Goal: Task Accomplishment & Management: Manage account settings

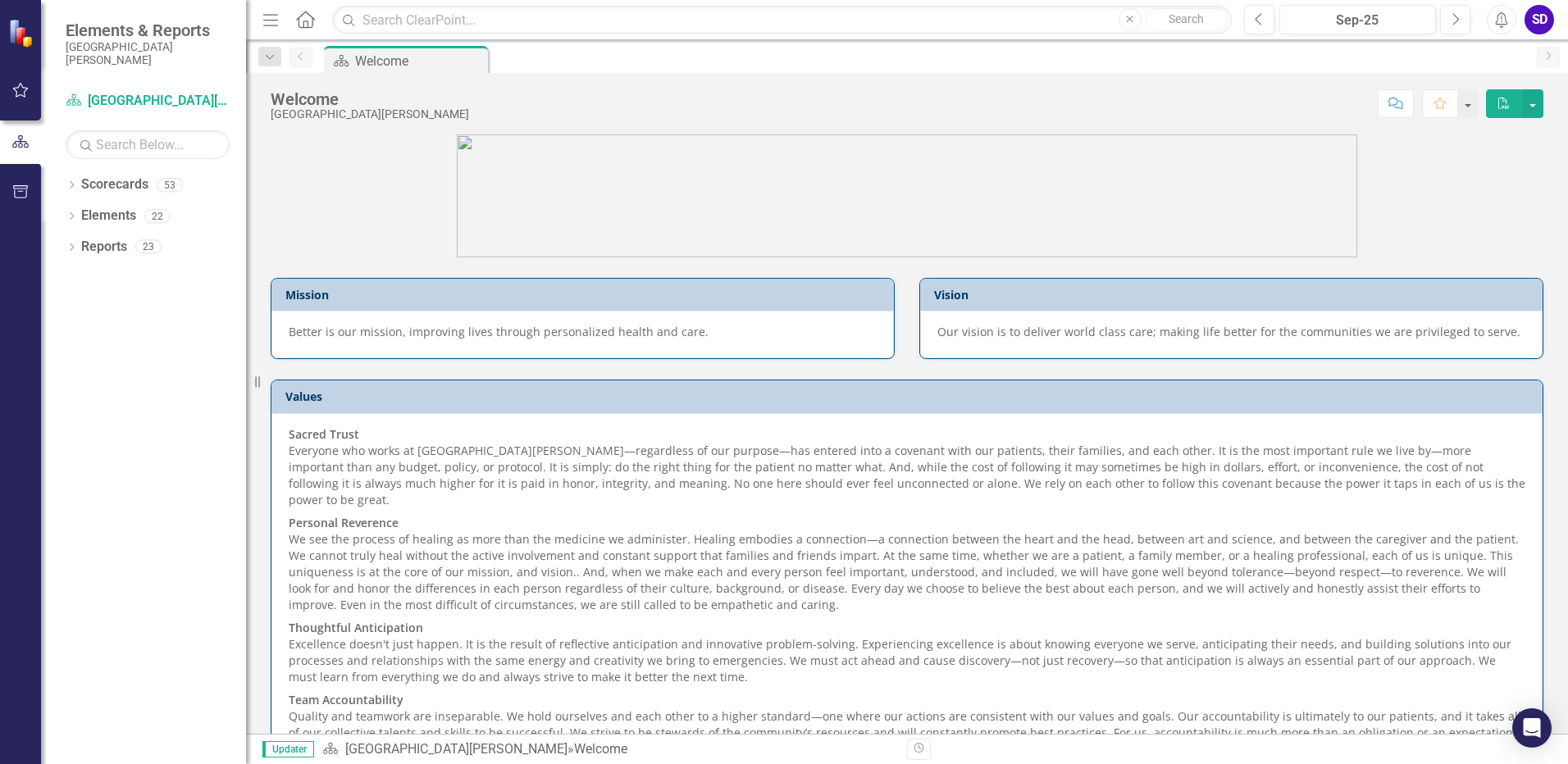
scroll to position [98, 0]
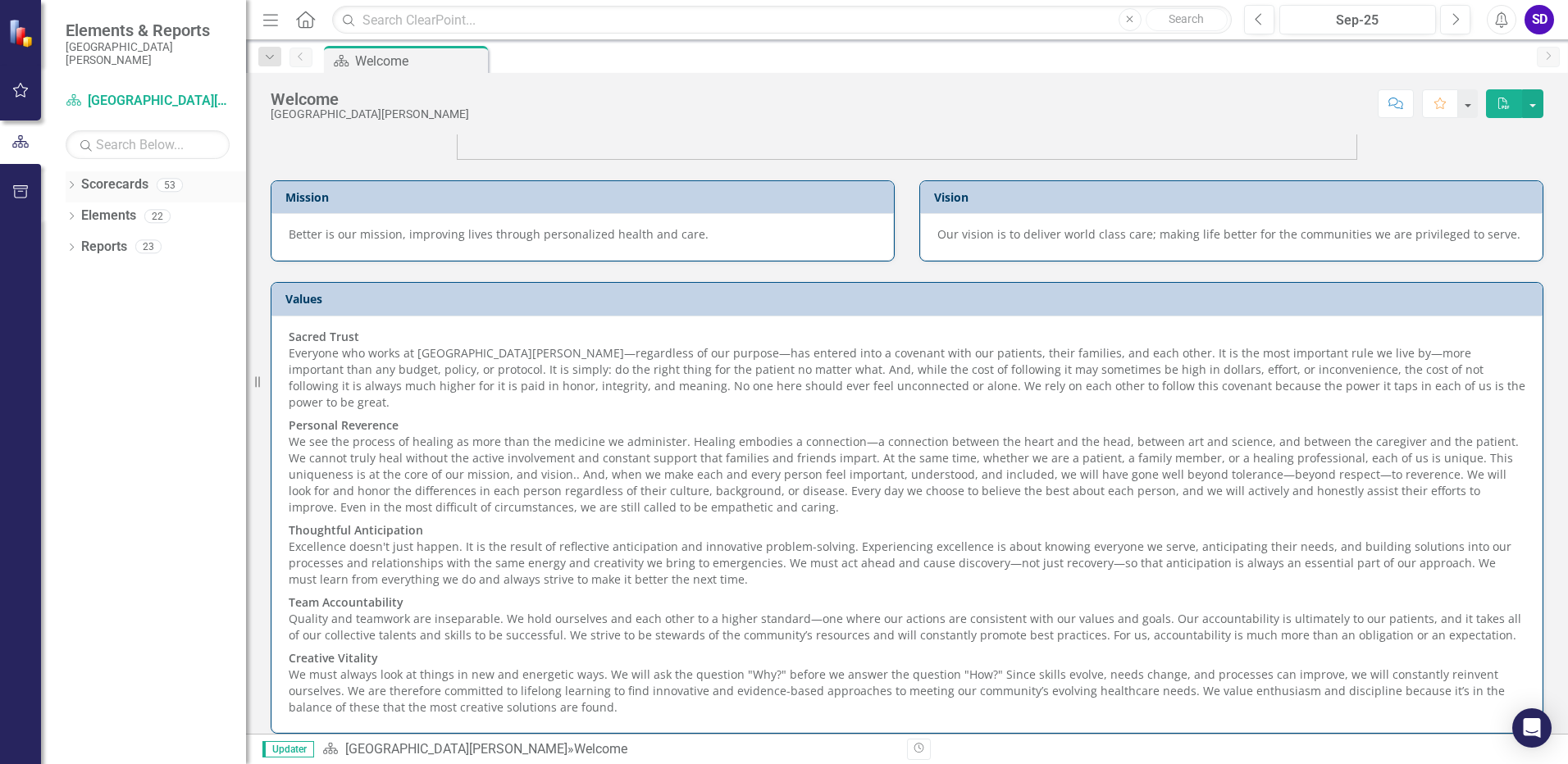
click at [70, 179] on div "Dropdown Scorecards 53" at bounding box center [156, 186] width 180 height 31
click at [72, 180] on div "Dropdown" at bounding box center [71, 187] width 11 height 14
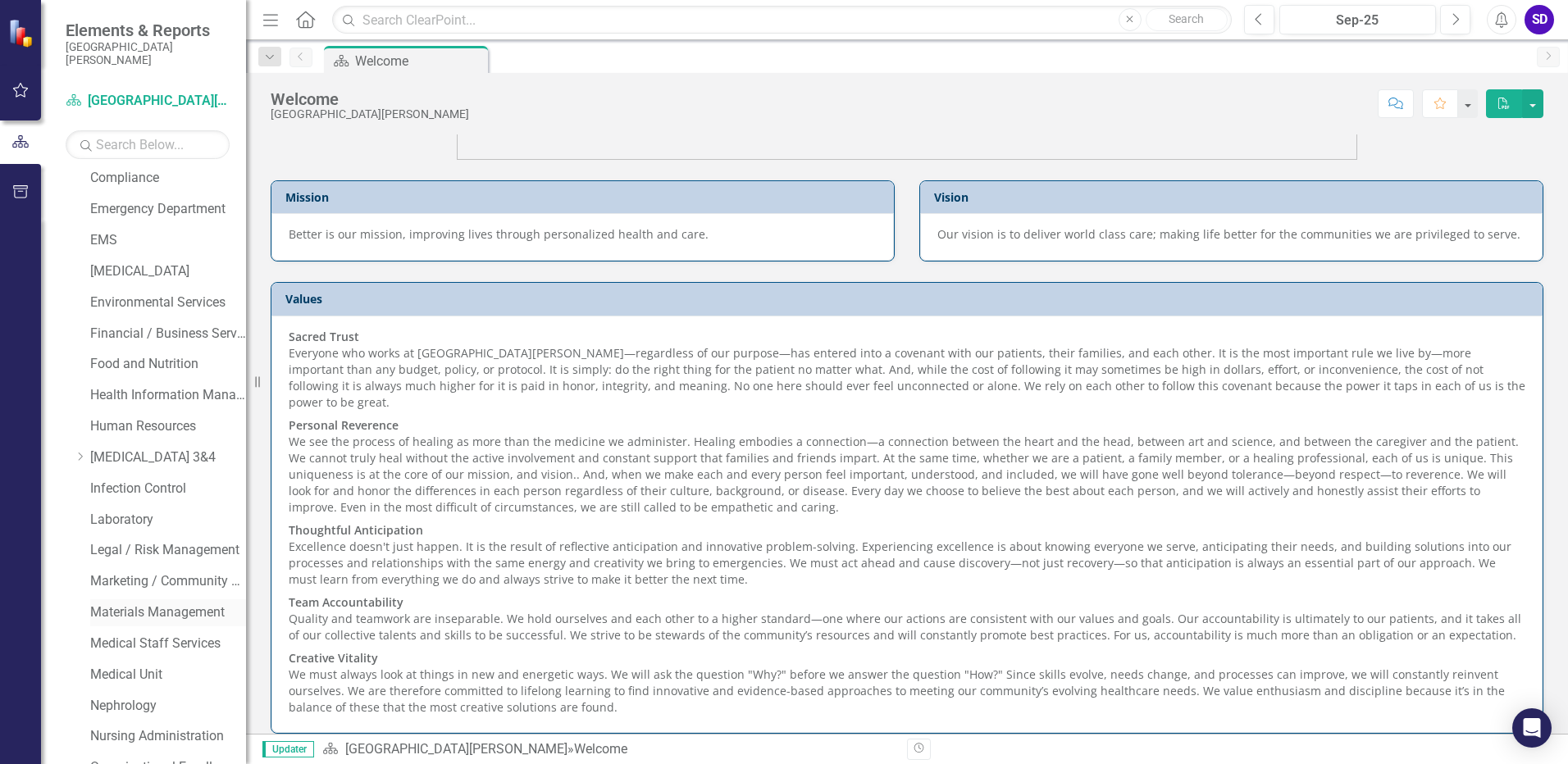
scroll to position [492, 0]
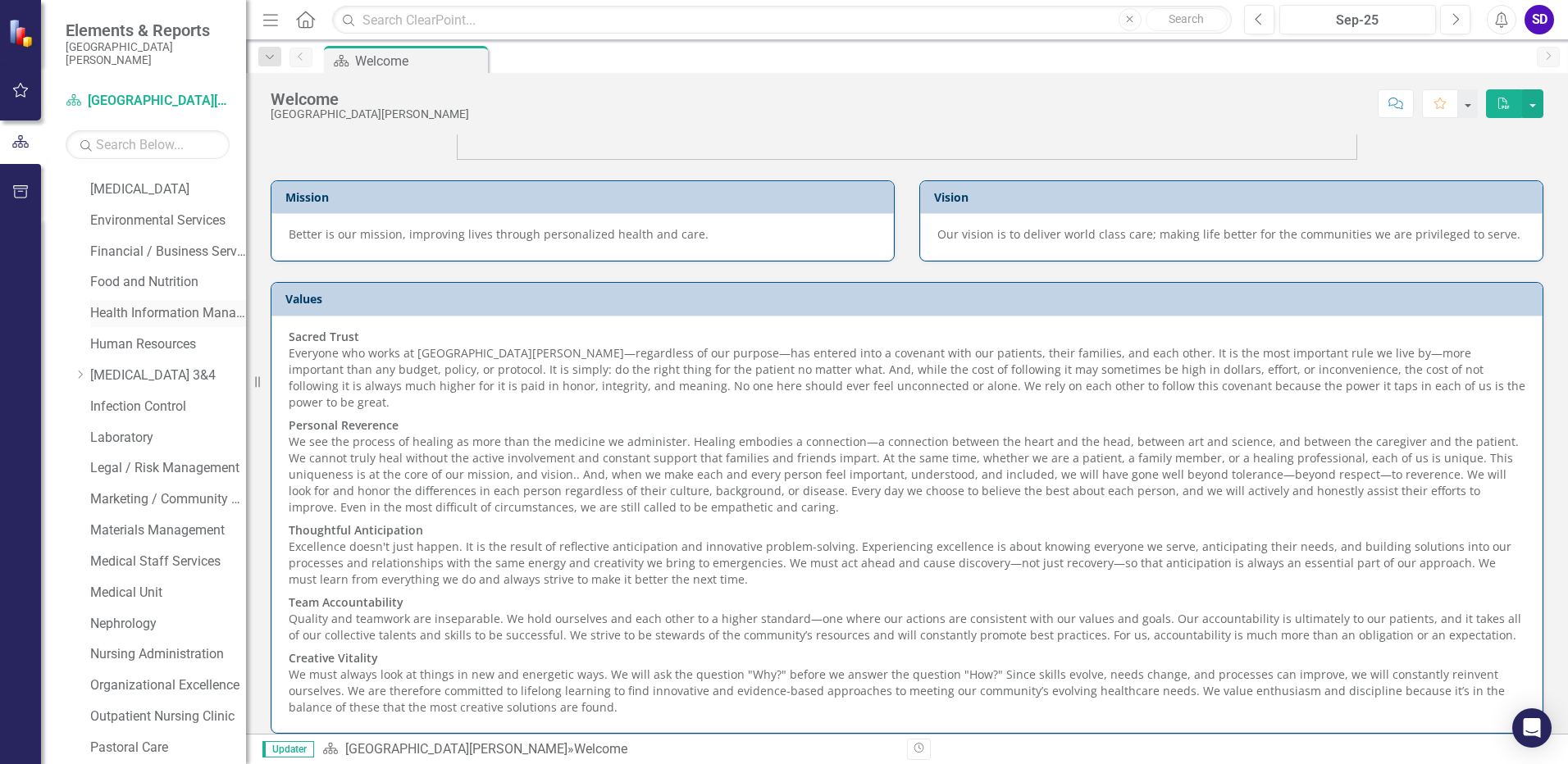
click at [129, 314] on link "Health Information Management" at bounding box center [168, 313] width 156 height 19
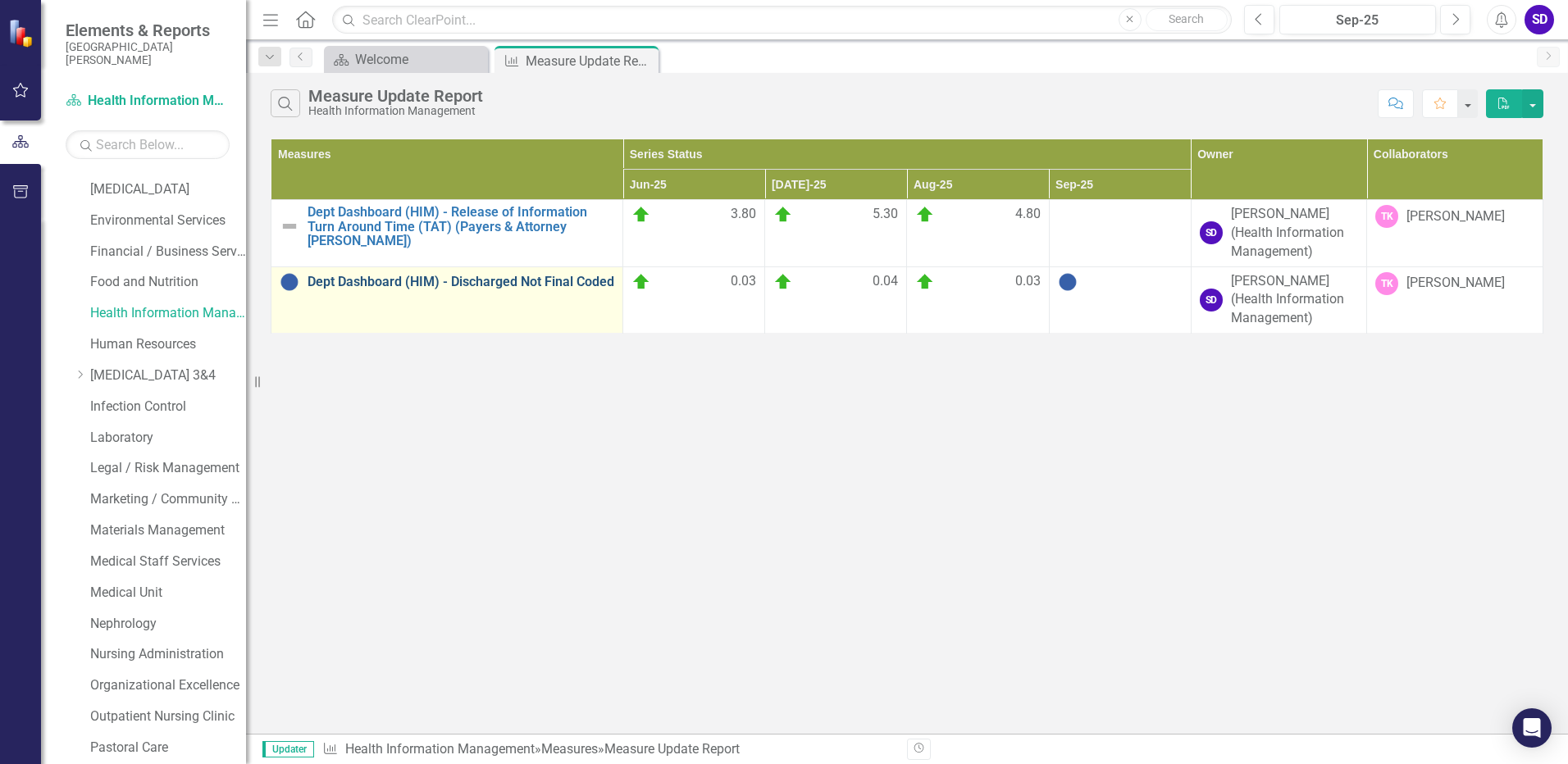
click at [572, 276] on link "Dept Dashboard (HIM) - Discharged Not Final Coded" at bounding box center [461, 282] width 306 height 14
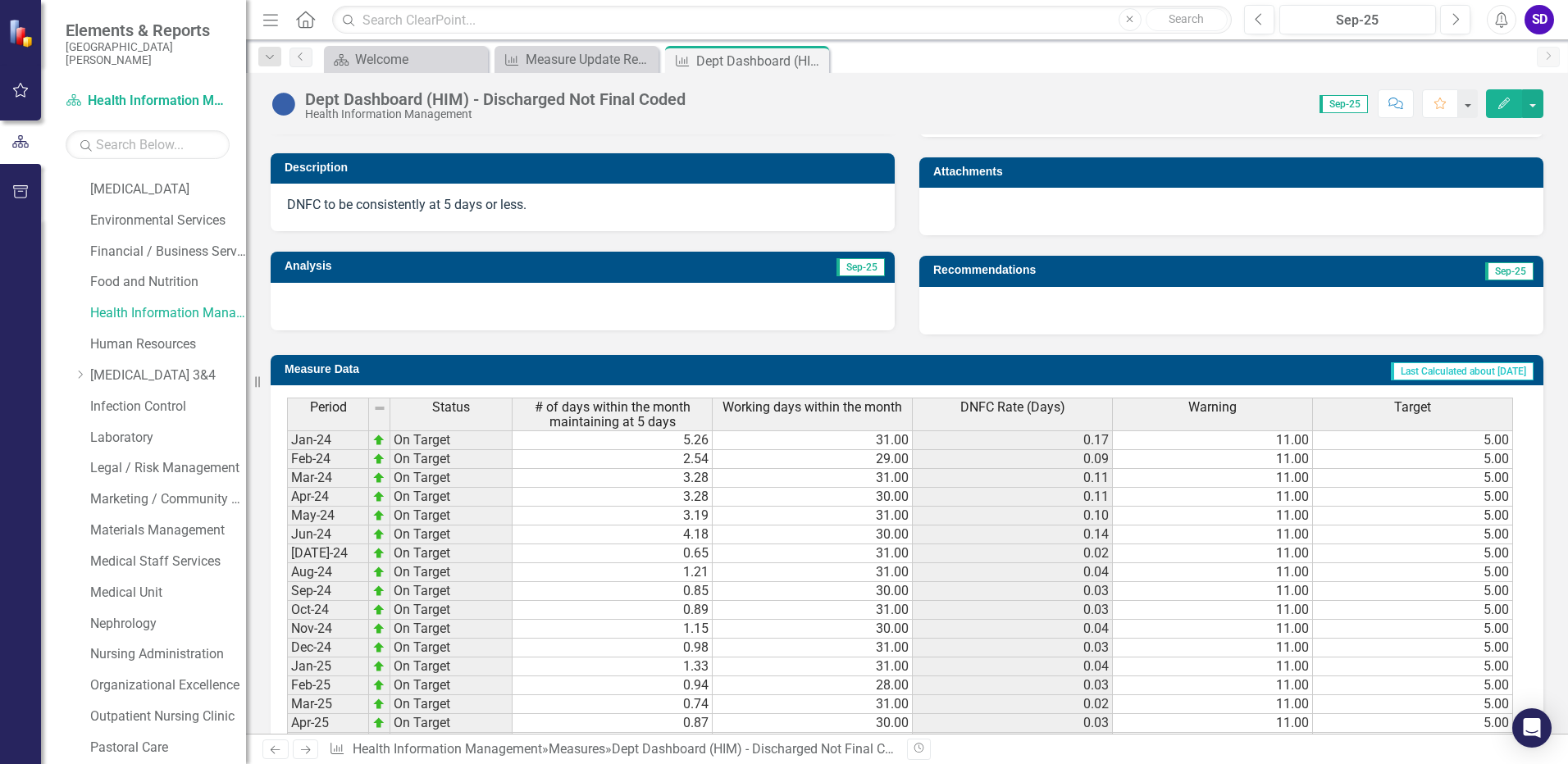
scroll to position [600, 0]
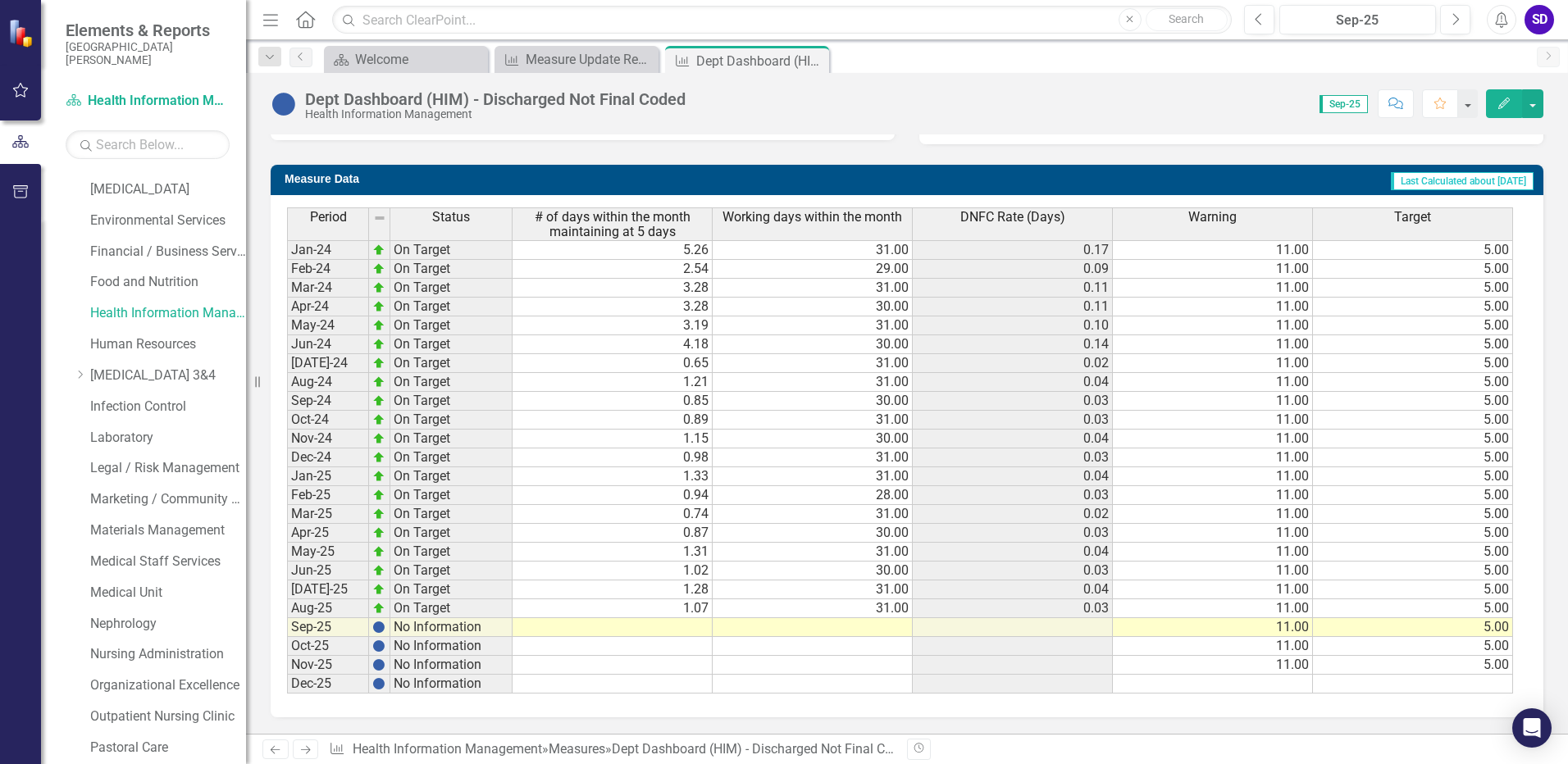
click at [690, 624] on td at bounding box center [612, 627] width 200 height 19
click at [888, 628] on td at bounding box center [812, 627] width 200 height 19
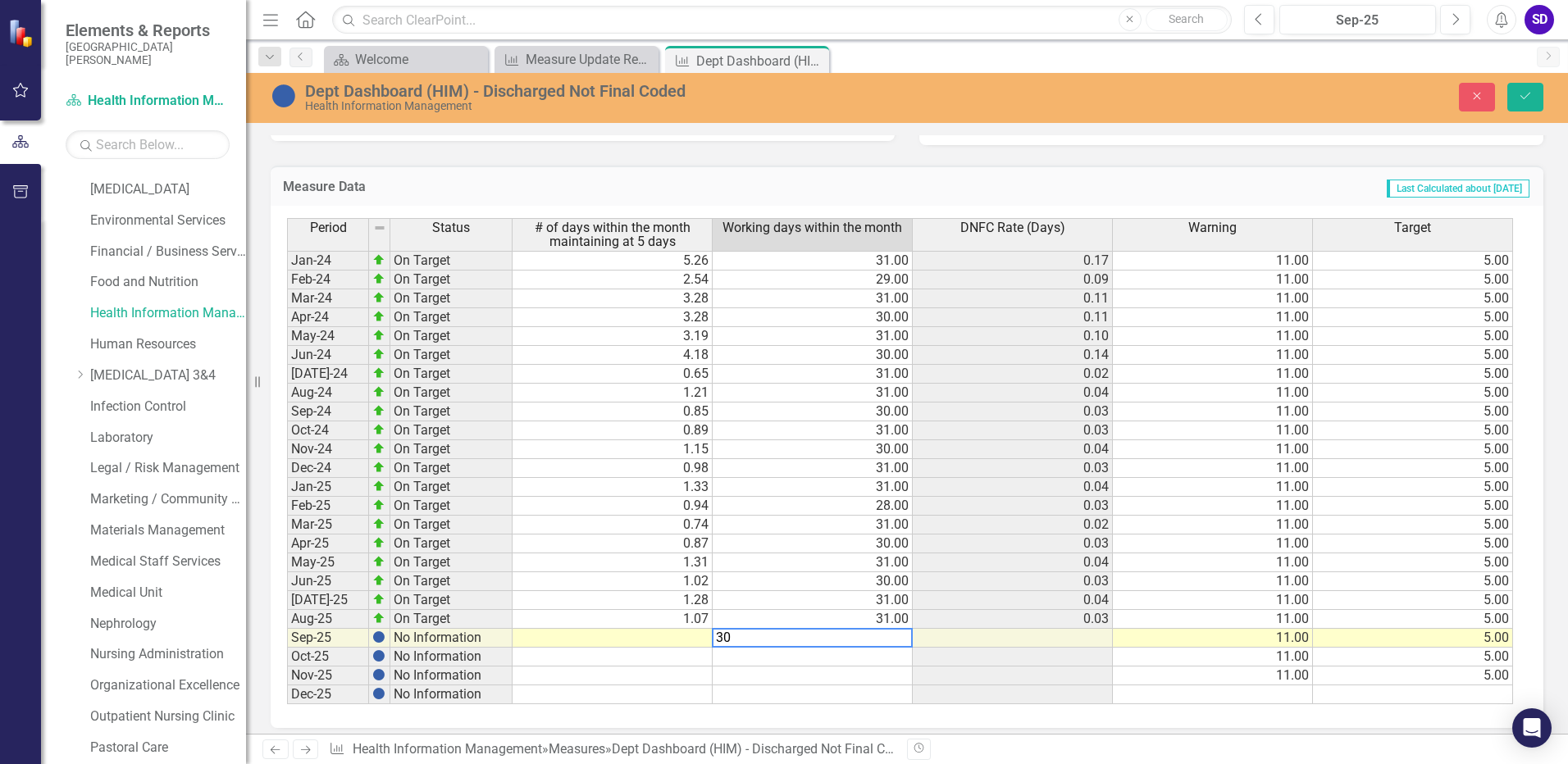
type textarea "30"
click at [867, 648] on td at bounding box center [812, 657] width 200 height 19
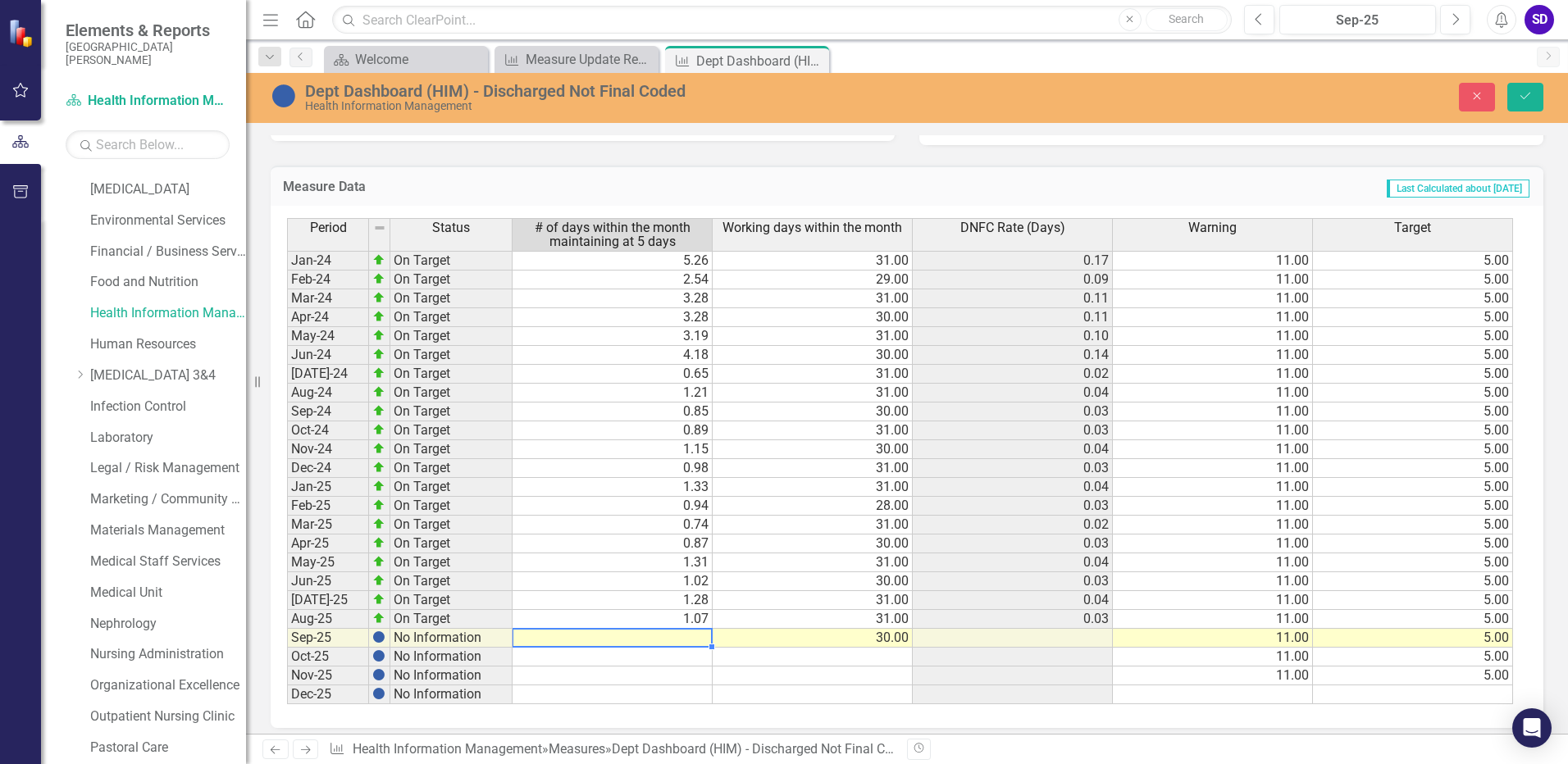
click at [672, 630] on td at bounding box center [612, 638] width 200 height 19
type textarea "1.26"
click at [699, 658] on td at bounding box center [612, 657] width 200 height 19
click at [1531, 86] on button "Save" at bounding box center [1525, 97] width 36 height 29
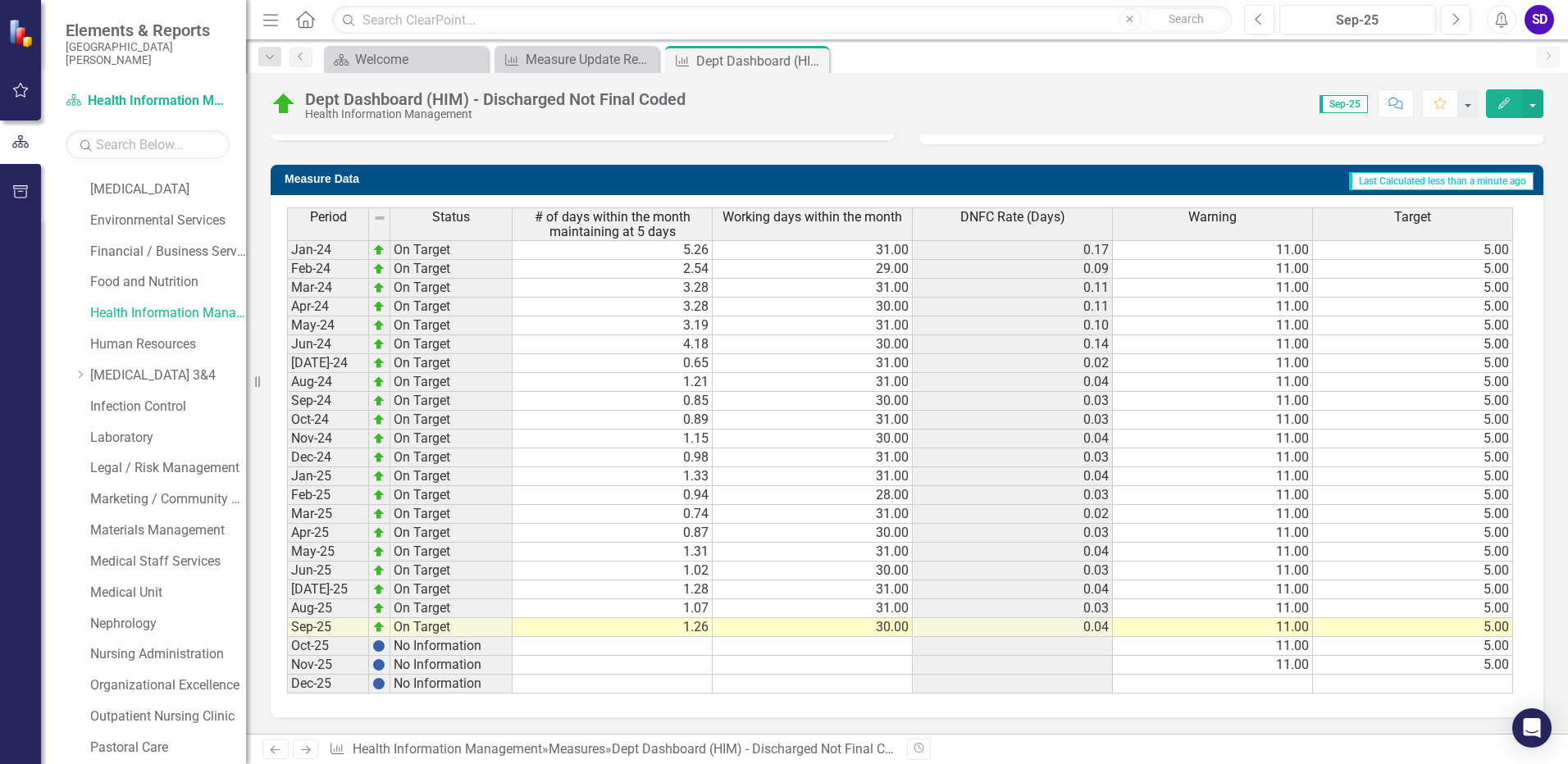
click at [857, 648] on td at bounding box center [812, 646] width 200 height 19
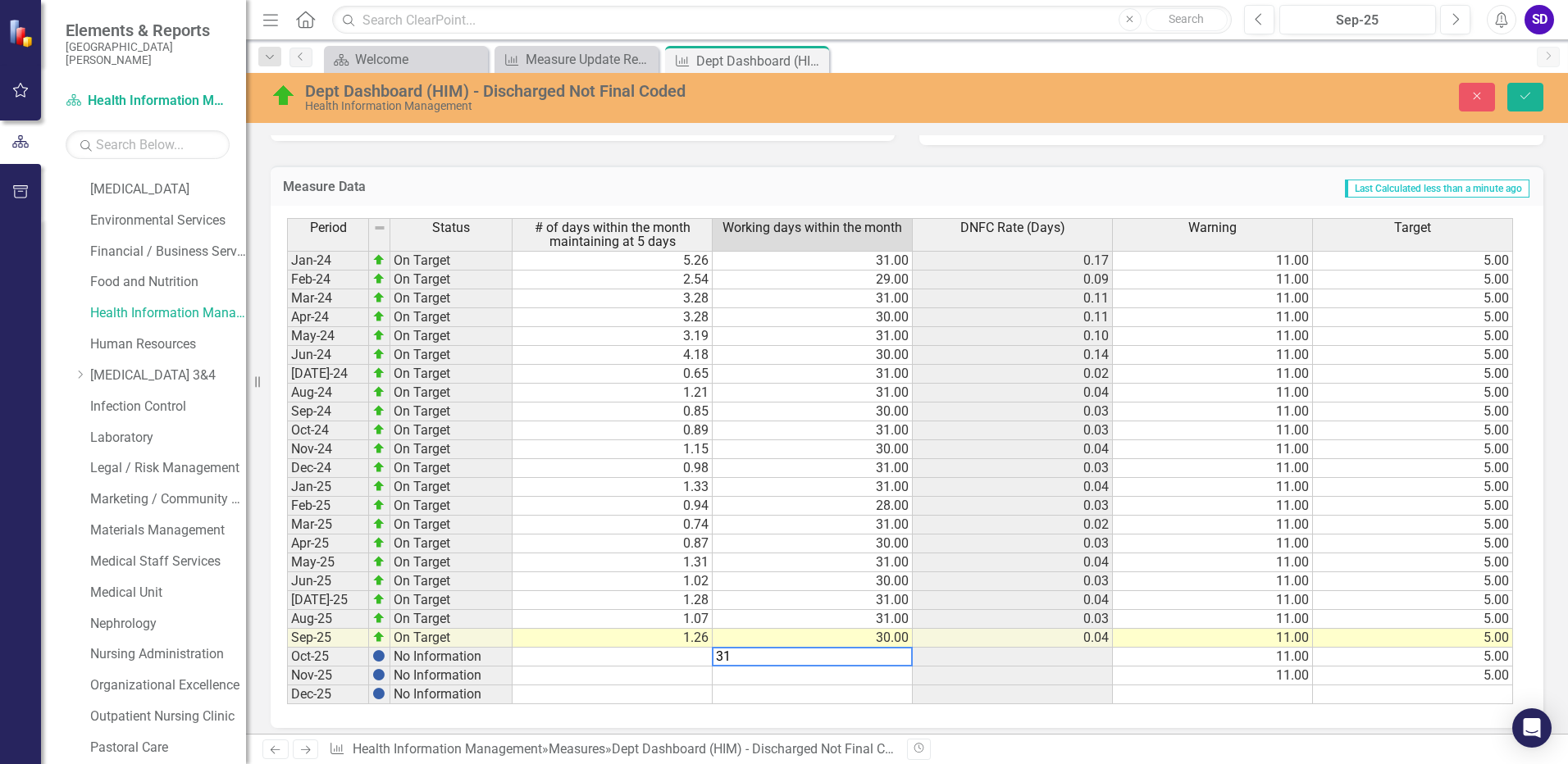
click at [880, 673] on td at bounding box center [812, 676] width 200 height 19
click at [874, 694] on td at bounding box center [812, 694] width 200 height 19
type textarea "31"
click at [788, 564] on td "31.00" at bounding box center [812, 562] width 200 height 19
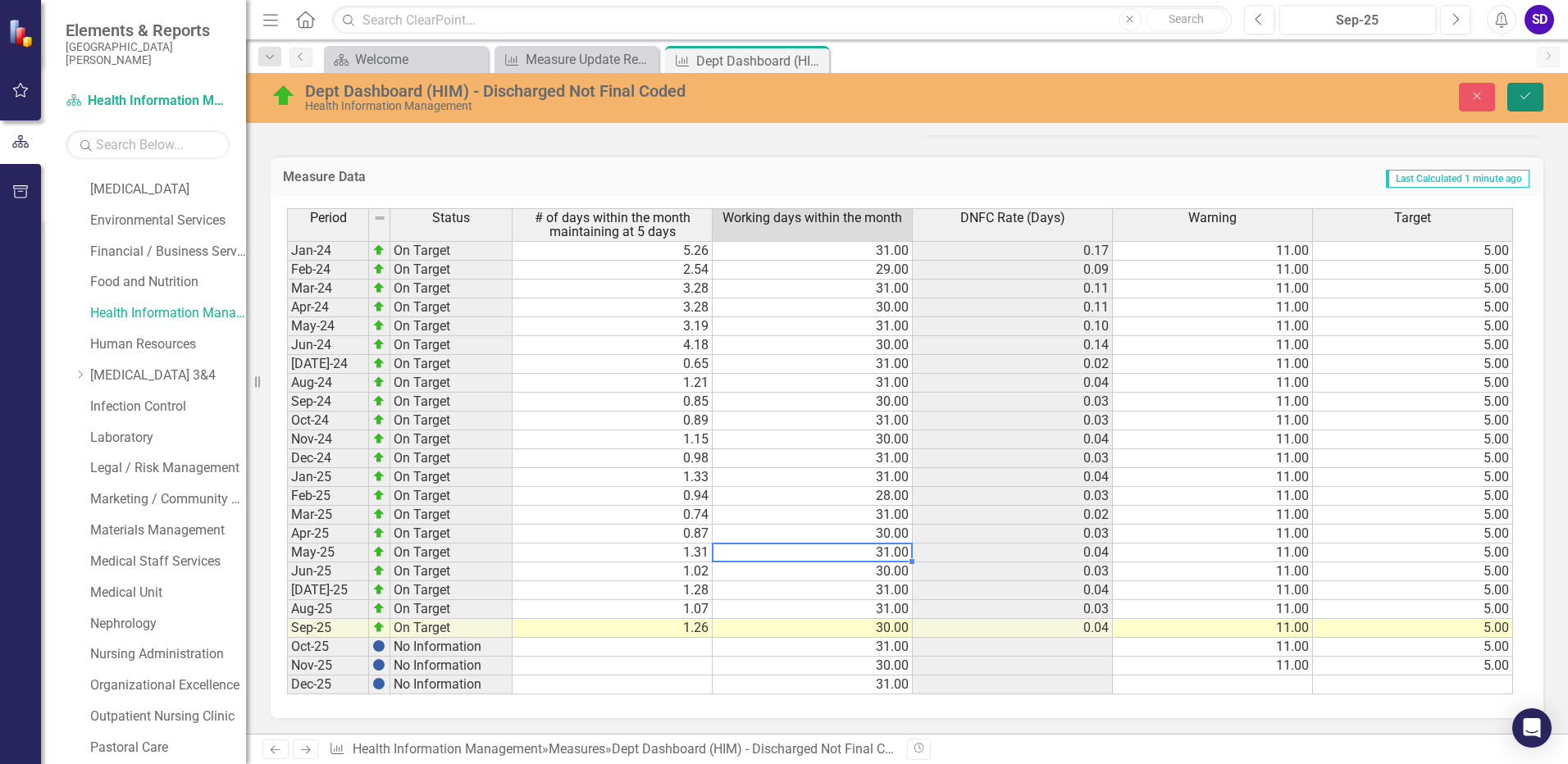
click at [1518, 89] on button "Save" at bounding box center [1525, 97] width 36 height 29
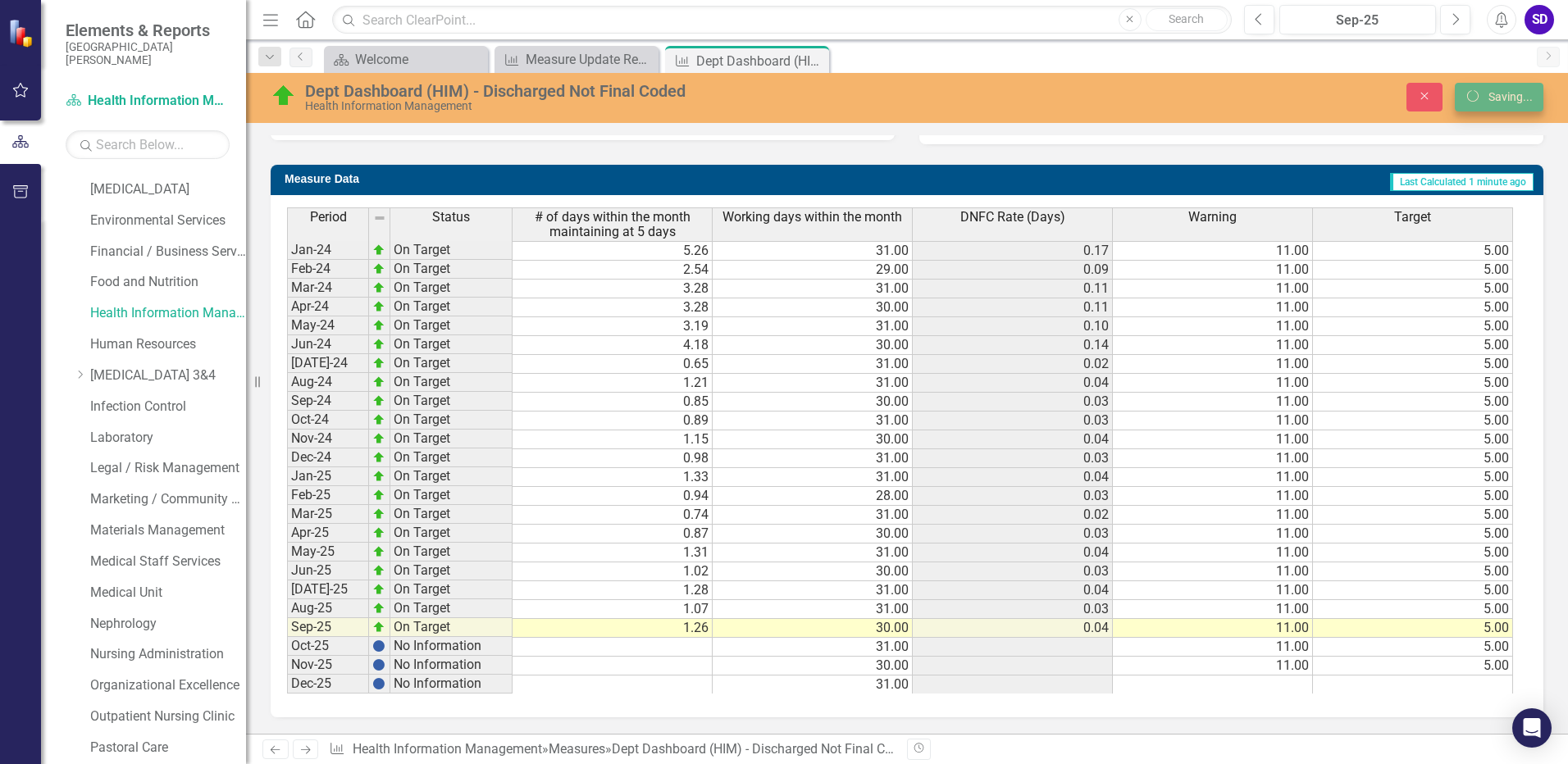
scroll to position [601, 0]
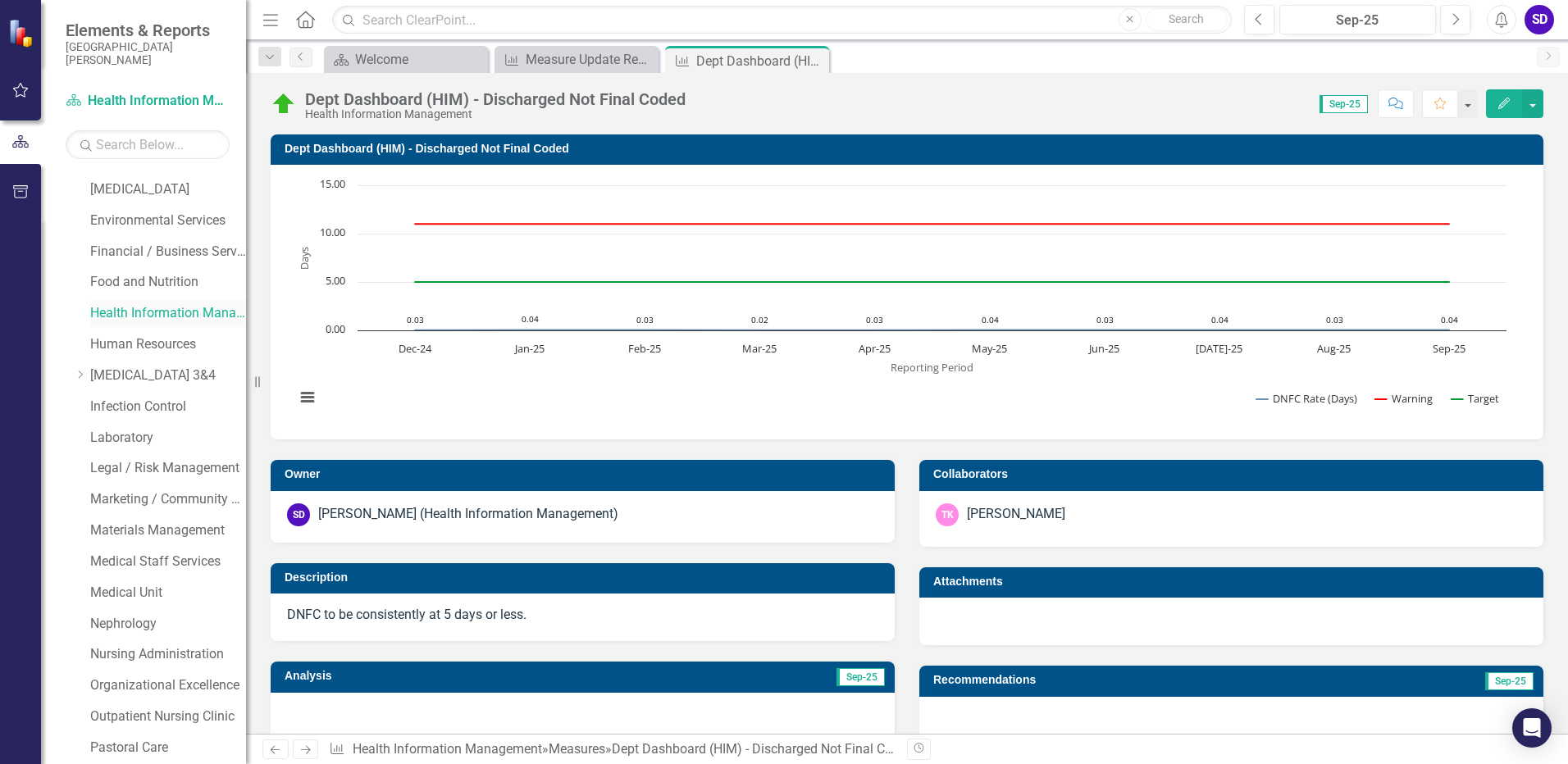
click at [125, 313] on link "Health Information Management" at bounding box center [168, 313] width 156 height 19
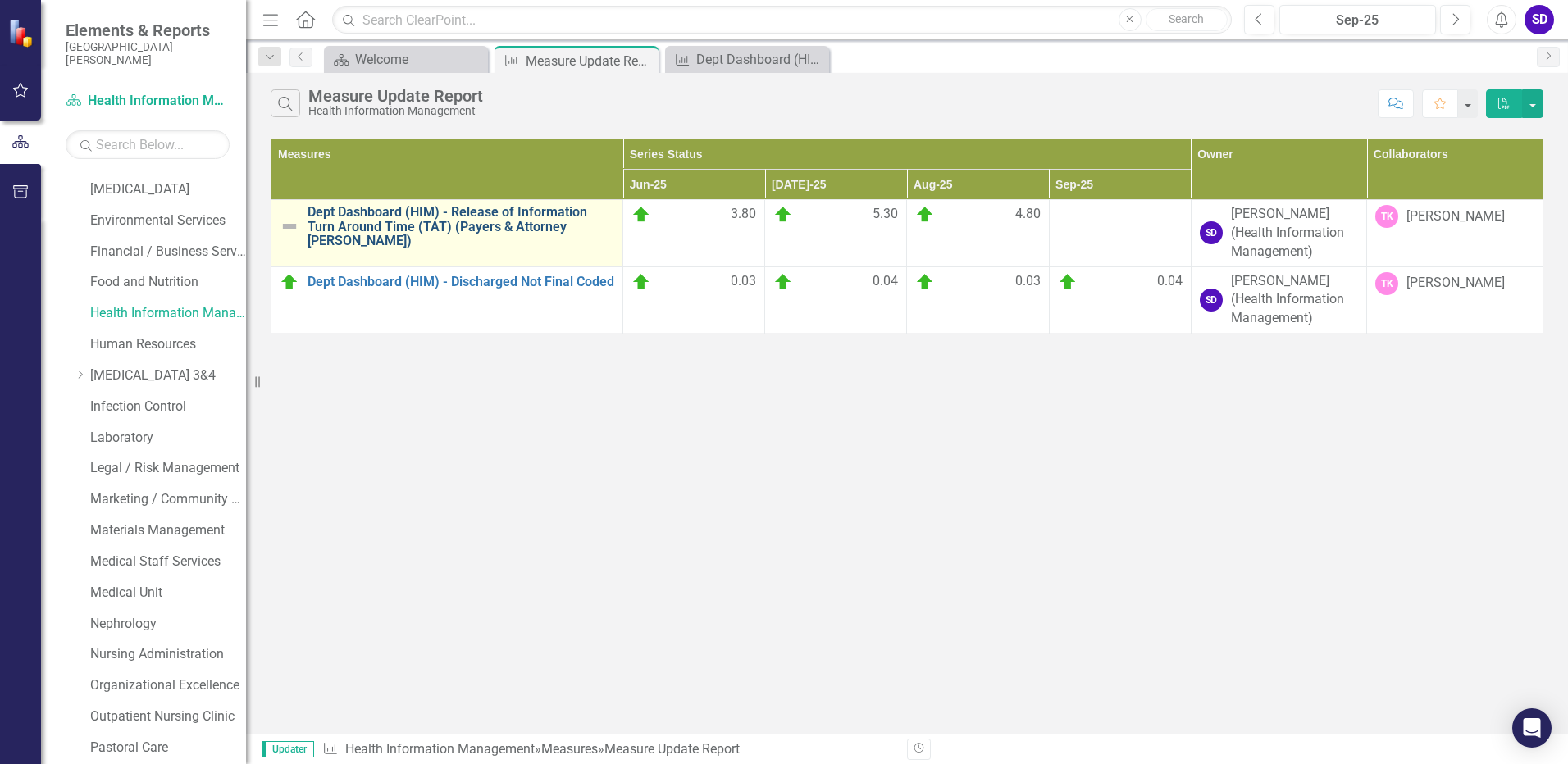
click at [404, 212] on link "Dept Dashboard (HIM) - Release of Information Turn Around Time (TAT) (Payers & …" at bounding box center [461, 226] width 306 height 43
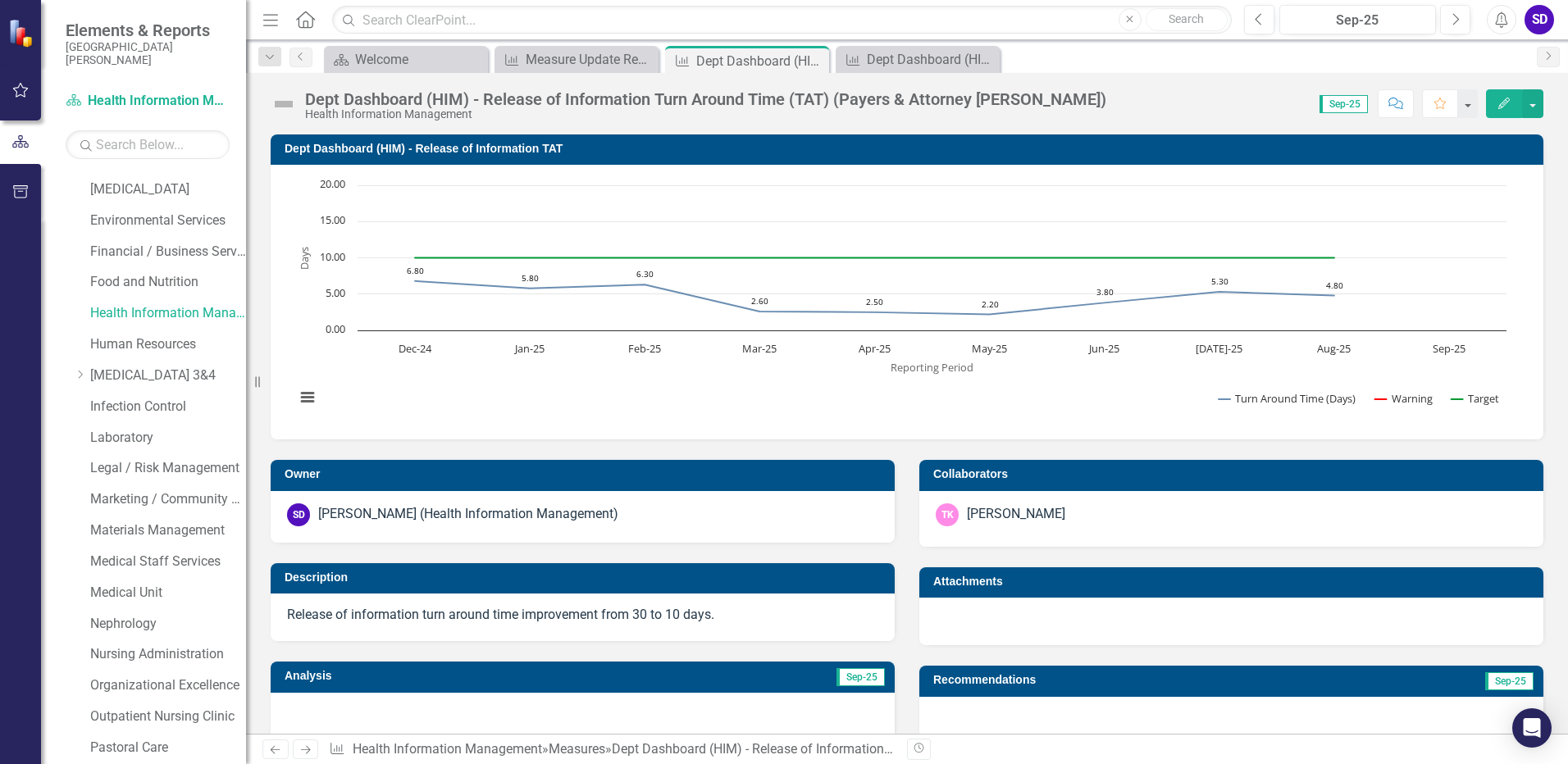
scroll to position [410, 0]
